Goal: Information Seeking & Learning: Understand process/instructions

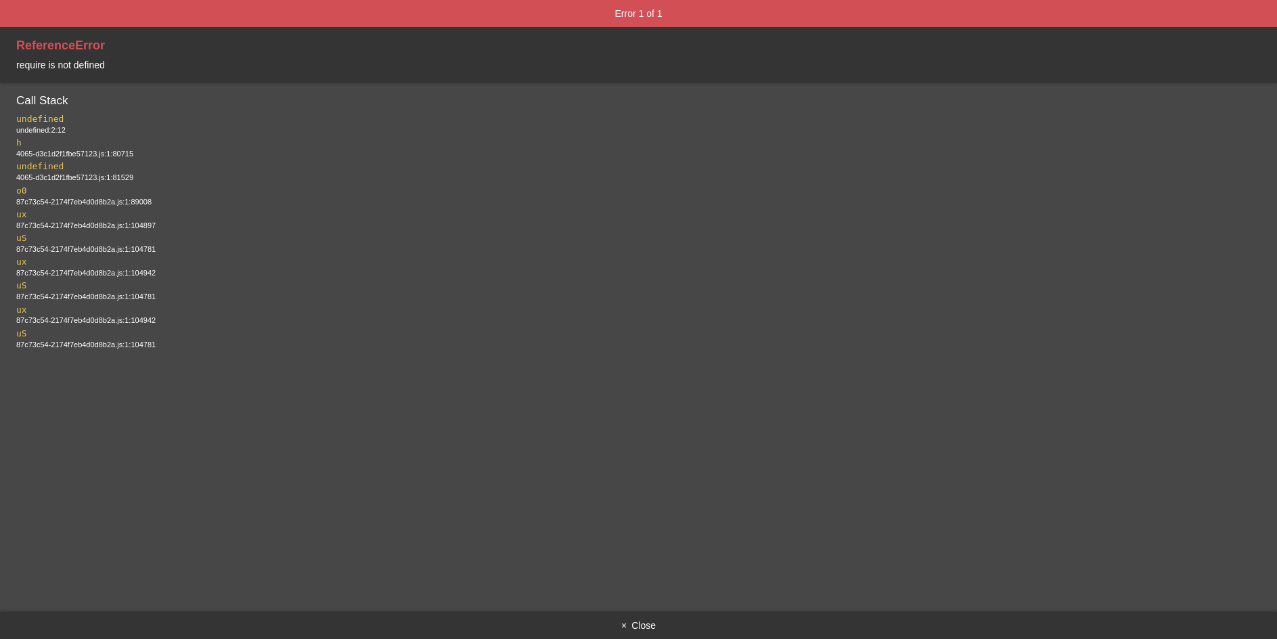
scroll to position [314, 0]
click at [638, 632] on button "× Close" at bounding box center [638, 625] width 1277 height 27
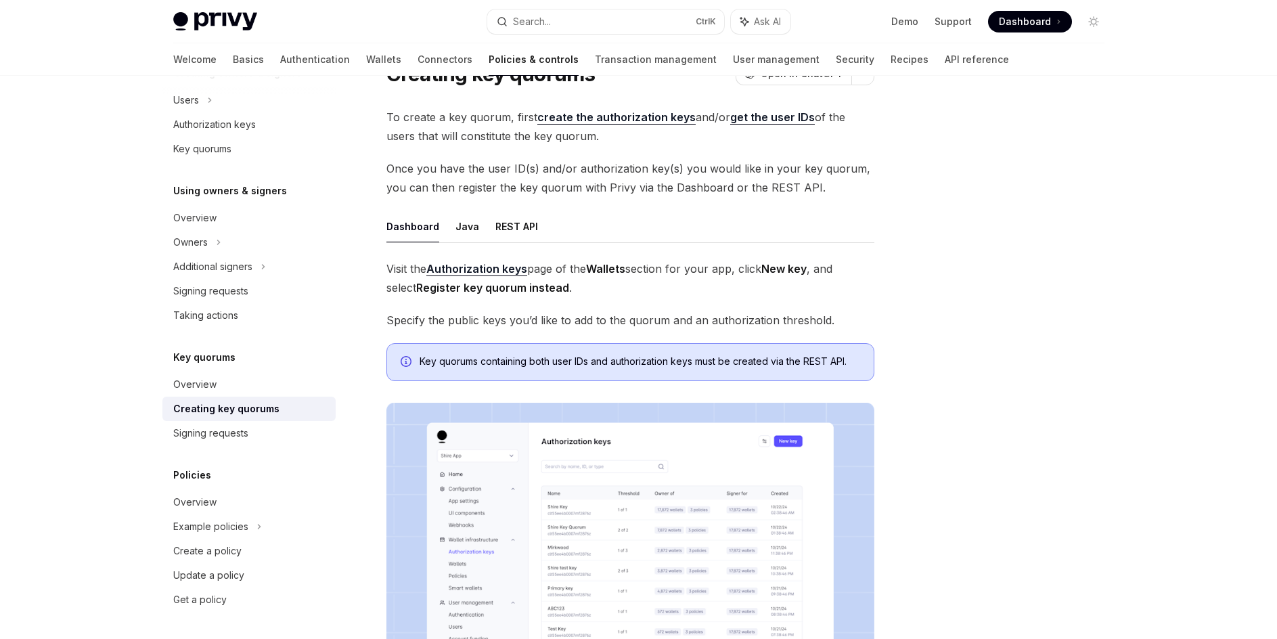
scroll to position [135, 0]
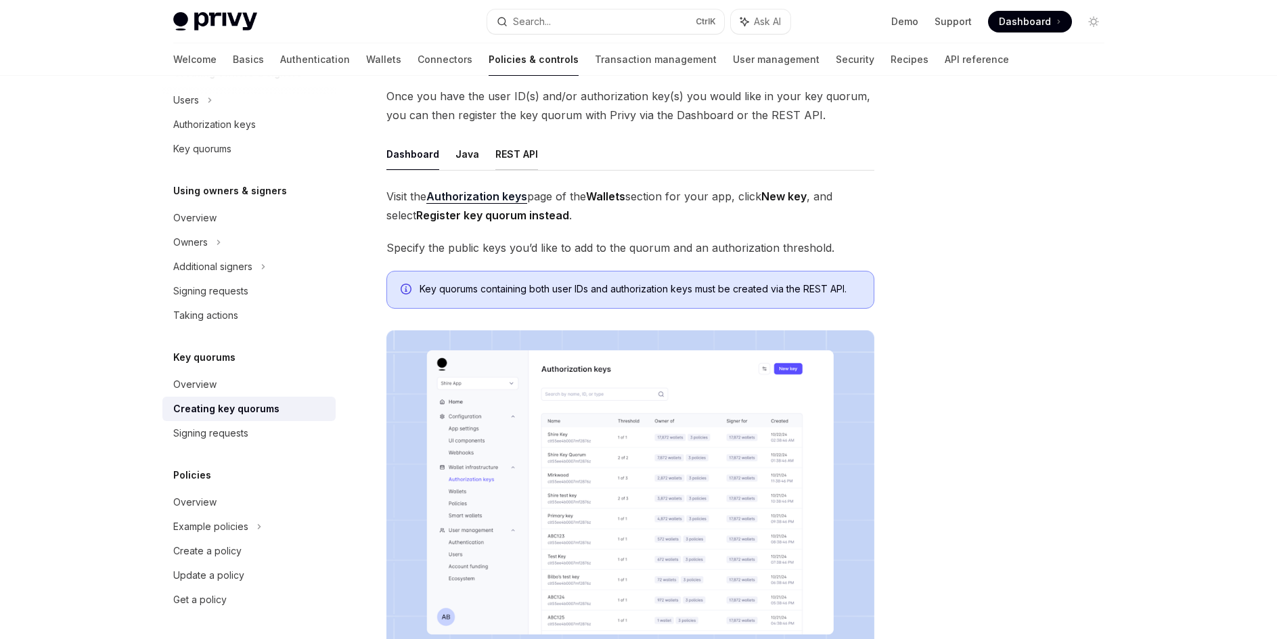
click at [518, 152] on button "REST API" at bounding box center [516, 154] width 43 height 32
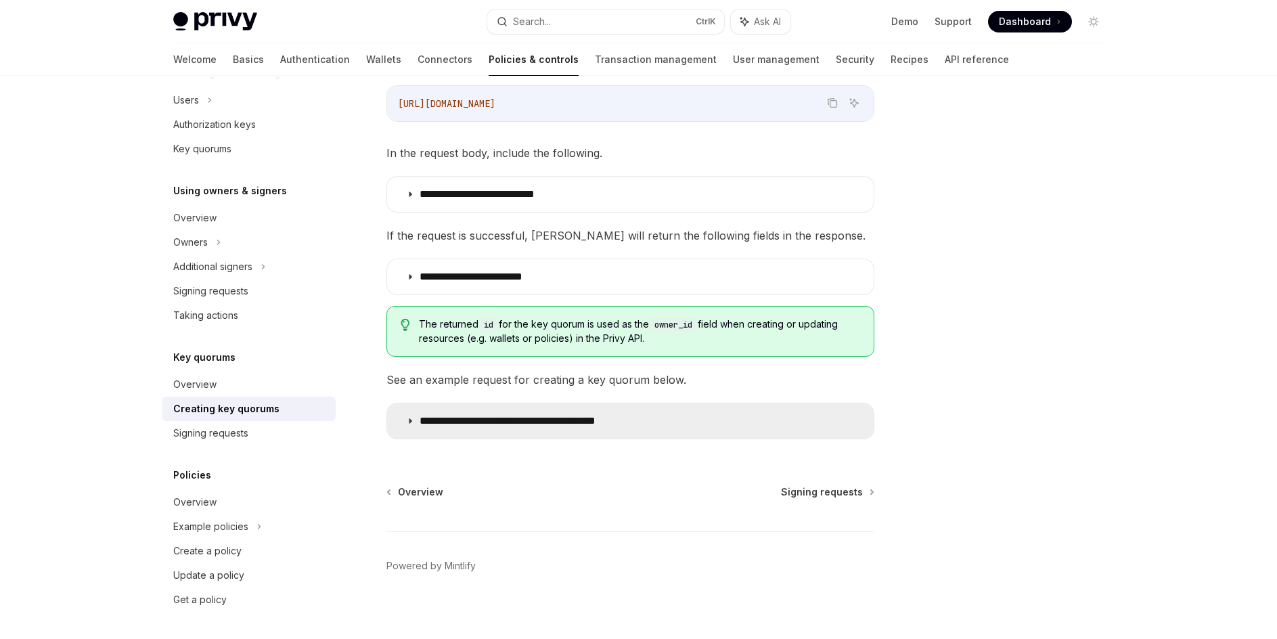
scroll to position [271, 0]
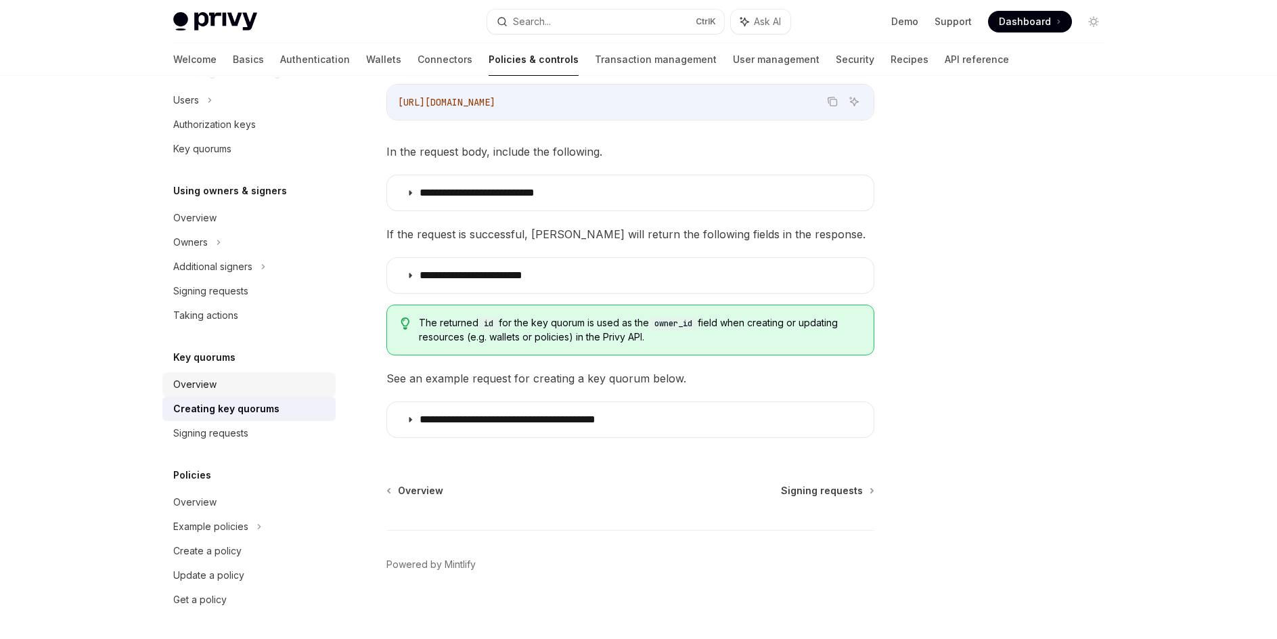
click at [226, 373] on link "Overview" at bounding box center [248, 384] width 173 height 24
type textarea "*"
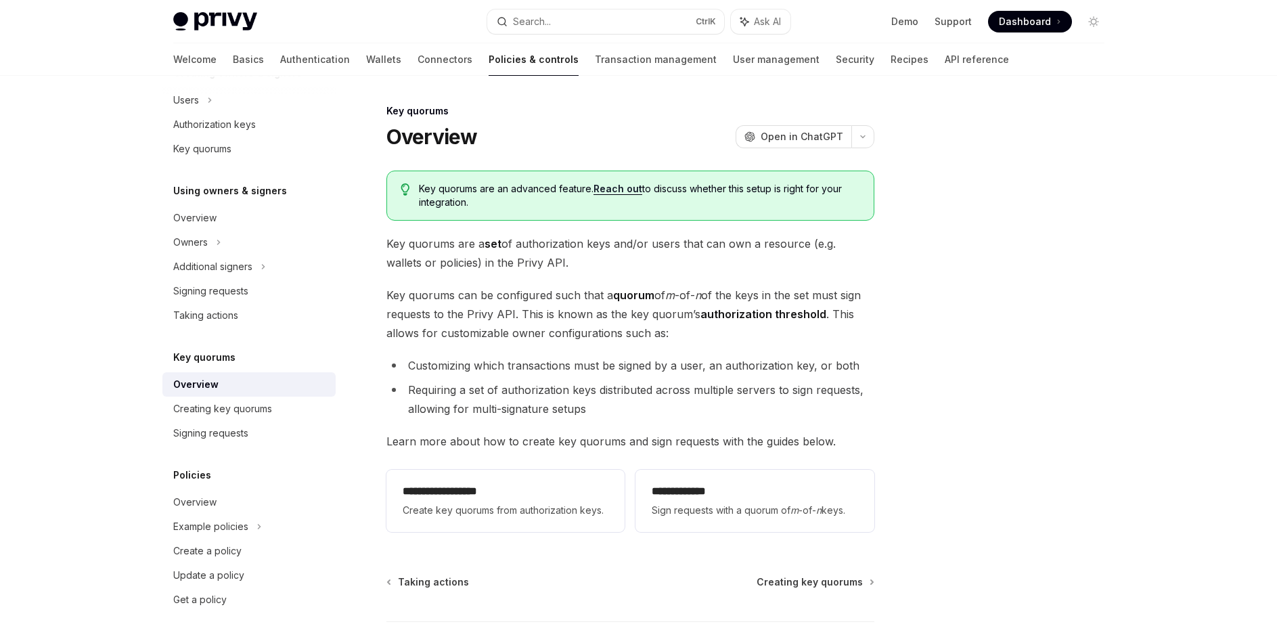
drag, startPoint x: 732, startPoint y: 404, endPoint x: 703, endPoint y: 402, distance: 29.2
click at [732, 403] on li "Requiring a set of authorization keys distributed across multiple servers to si…" at bounding box center [630, 399] width 488 height 38
